Goal: Task Accomplishment & Management: Use online tool/utility

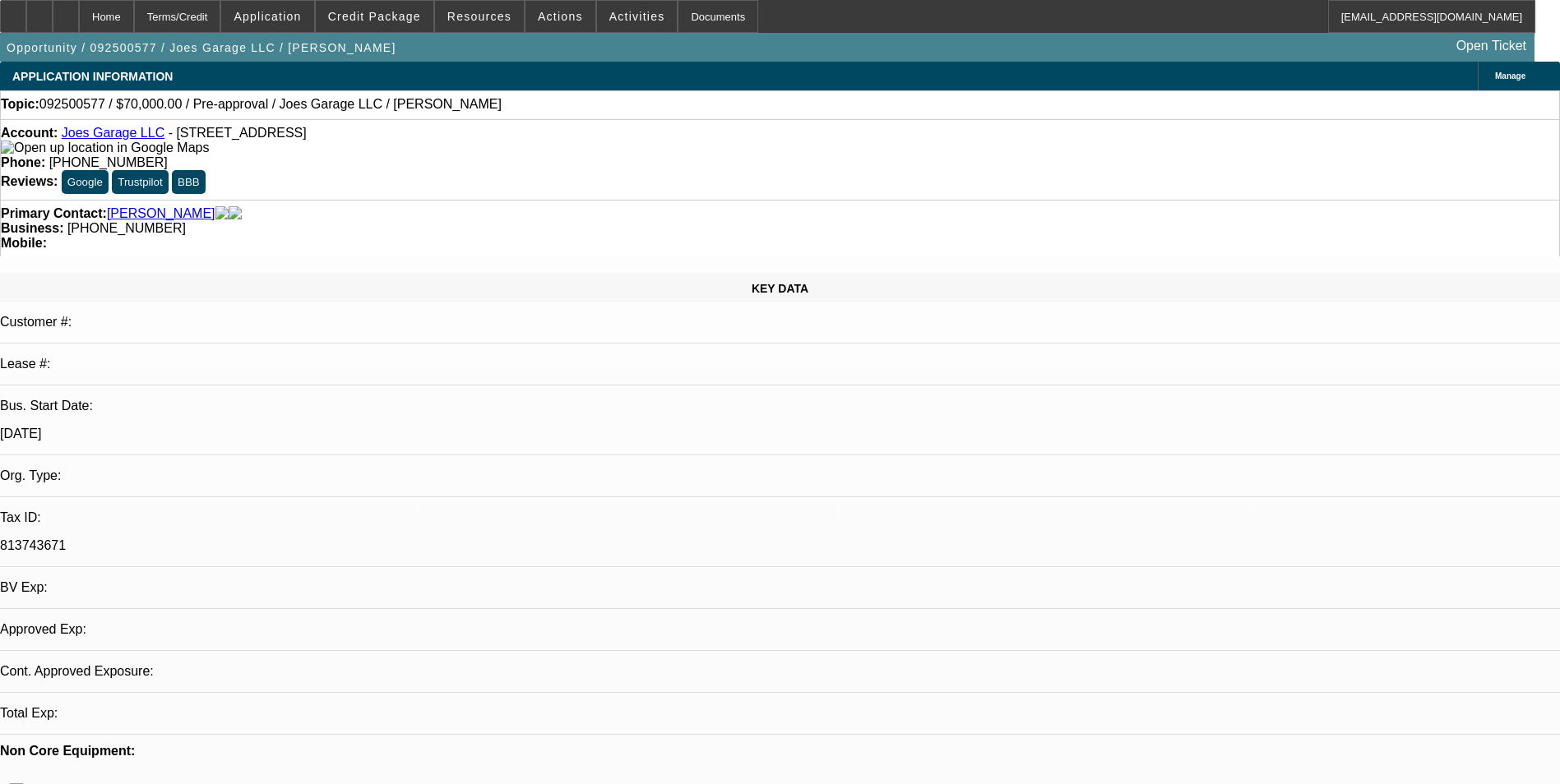
select select "0"
select select "2"
select select "0.1"
select select "4"
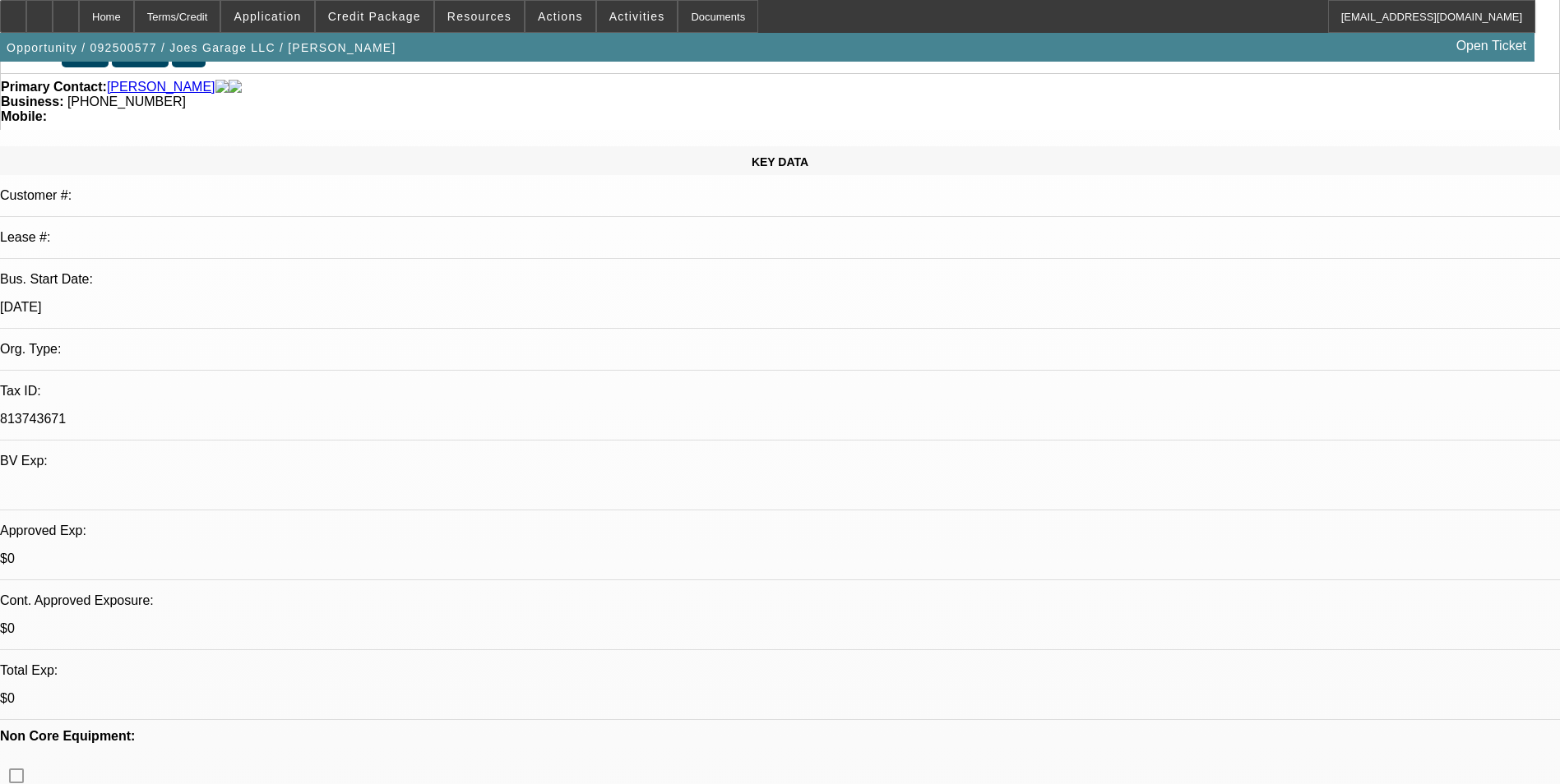
scroll to position [329, 0]
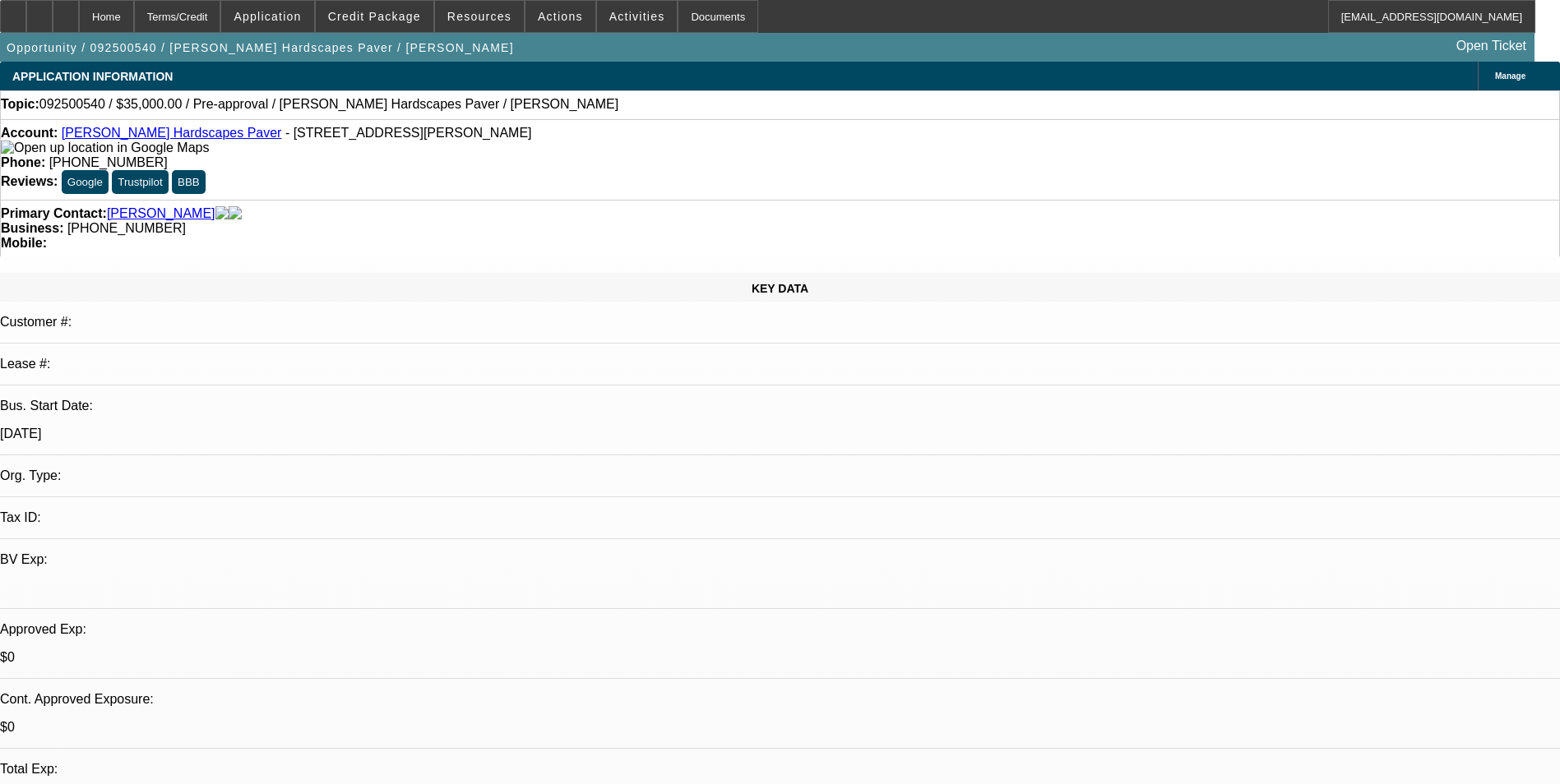
select select "0"
select select "2"
select select "0.1"
select select "4"
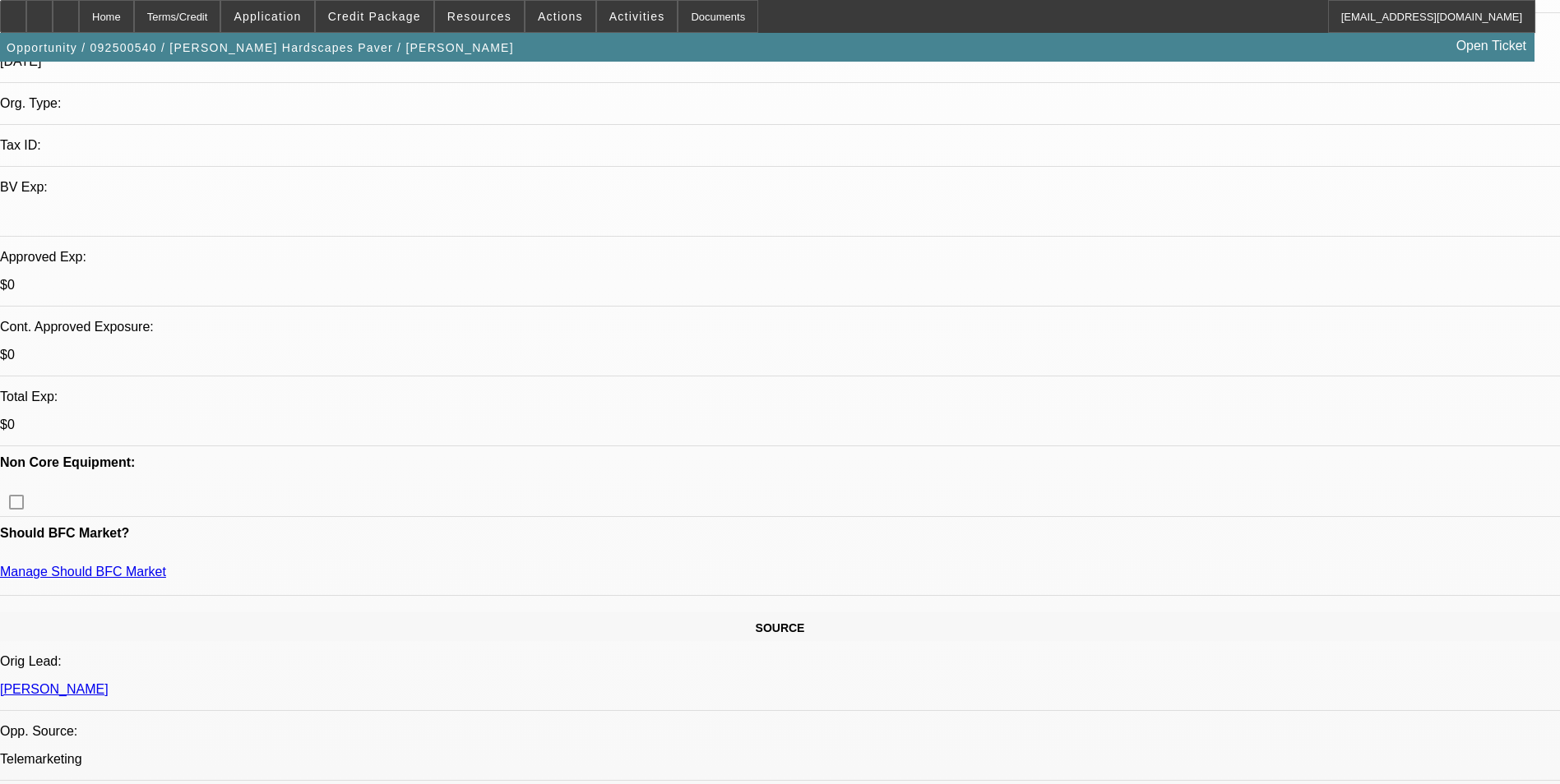
scroll to position [329, 0]
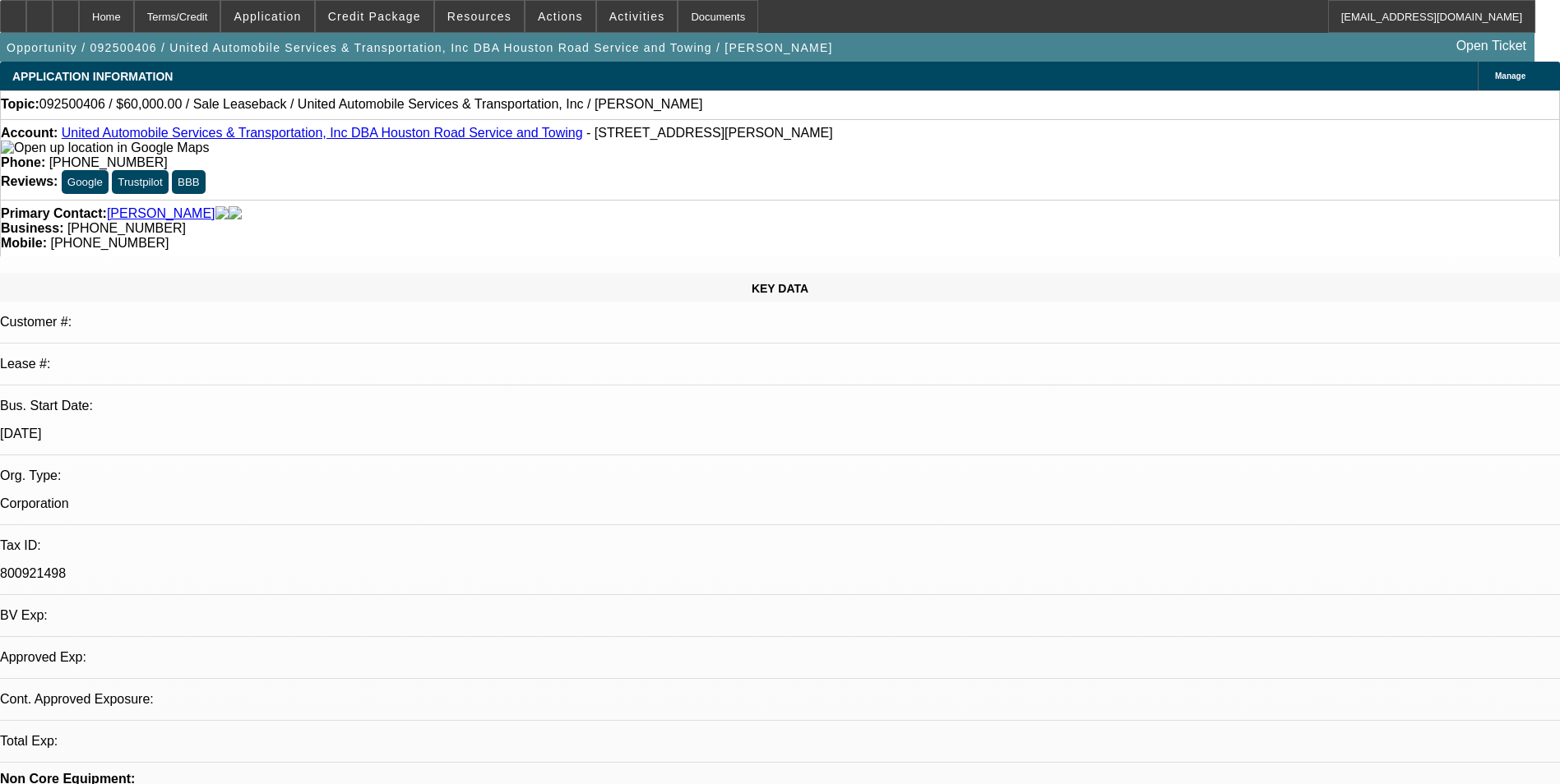
select select "0"
select select "2"
select select "0.1"
select select "4"
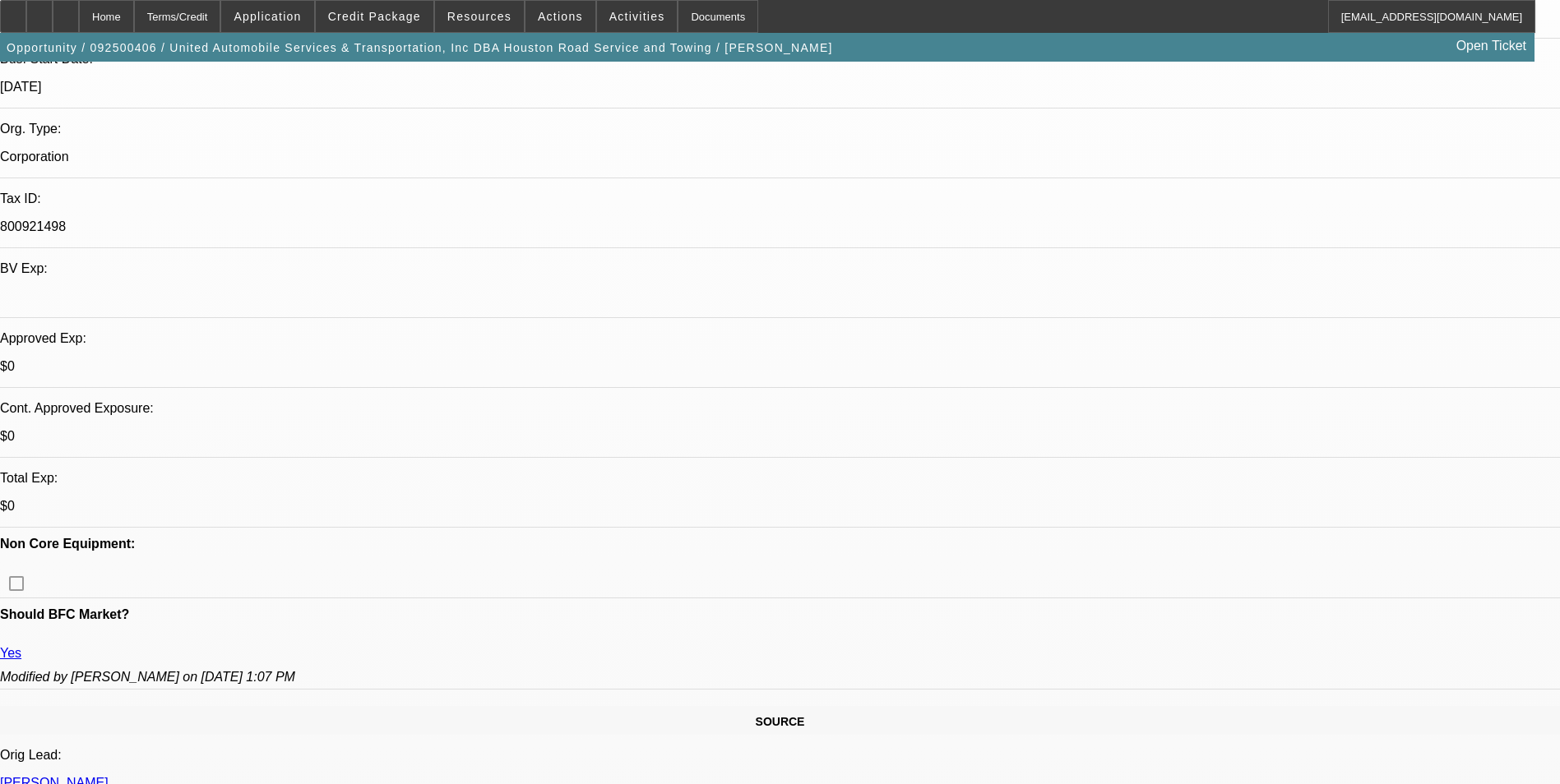
scroll to position [329, 0]
